Goal: Go to known website

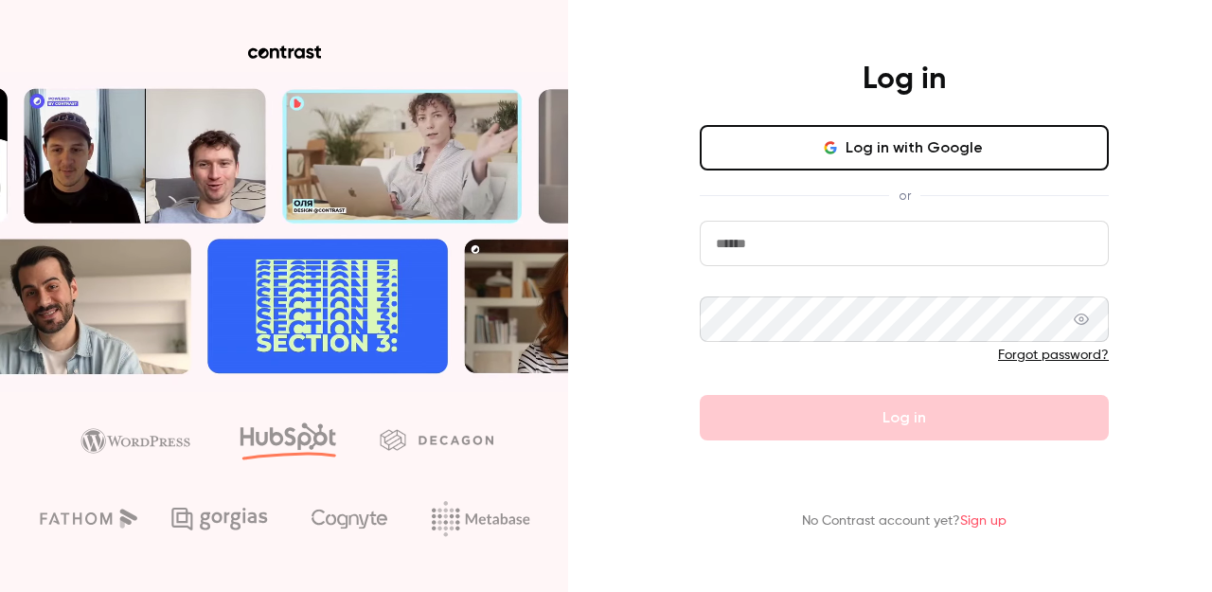
click at [757, 260] on input "email" at bounding box center [904, 243] width 409 height 45
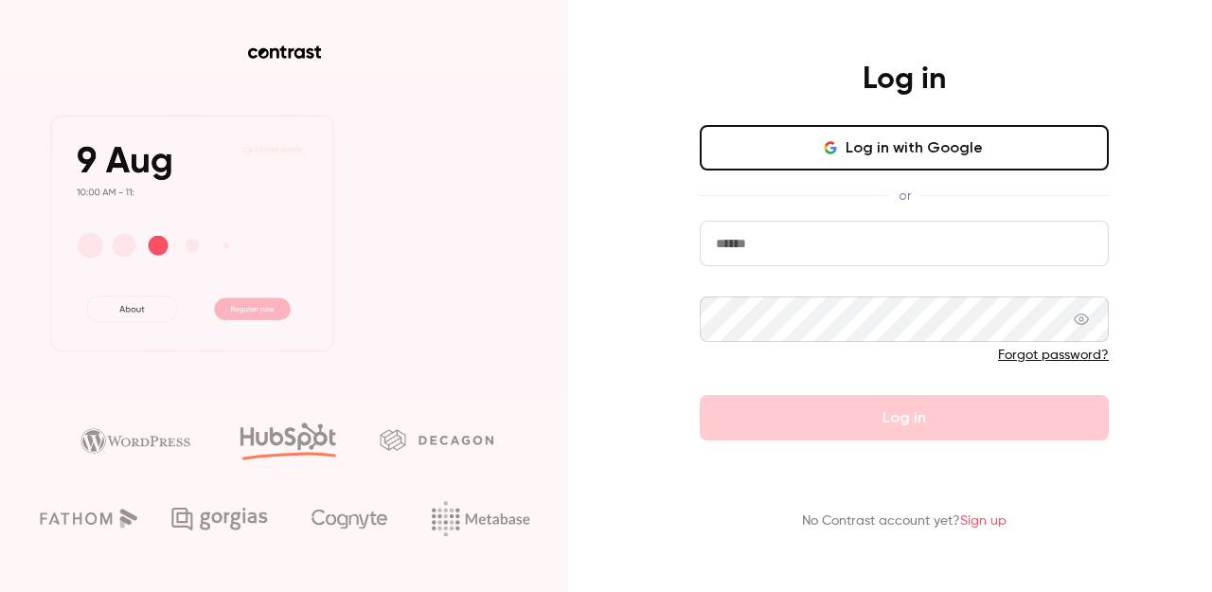
click at [804, 146] on button "Log in with Google" at bounding box center [904, 147] width 409 height 45
